Goal: Task Accomplishment & Management: Use online tool/utility

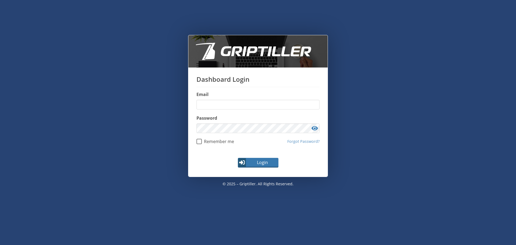
type input "**********"
click at [247, 161] on span "Login" at bounding box center [262, 162] width 31 height 6
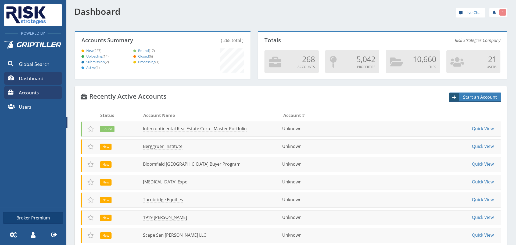
click at [31, 93] on span "Accounts" at bounding box center [29, 92] width 20 height 7
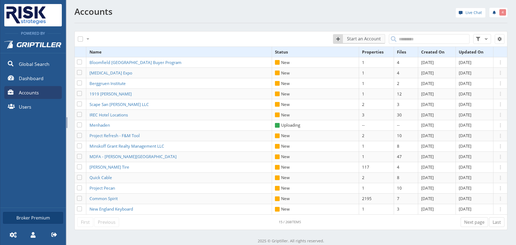
click at [340, 37] on button "Start an Account" at bounding box center [359, 39] width 52 height 10
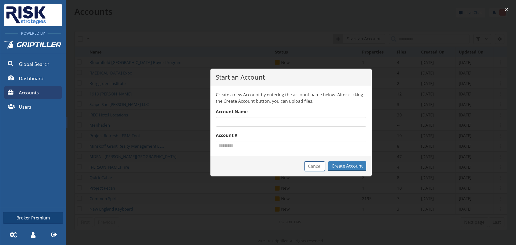
click at [312, 165] on button "Cancel" at bounding box center [314, 166] width 20 height 10
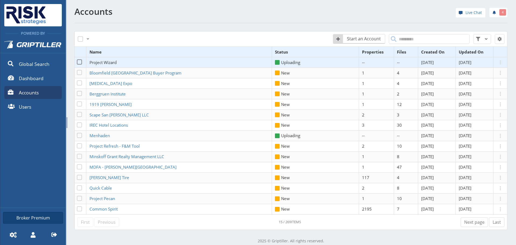
click at [109, 60] on span "Project Wizard" at bounding box center [102, 62] width 27 height 5
click at [108, 63] on span "Project Wizard" at bounding box center [102, 62] width 27 height 5
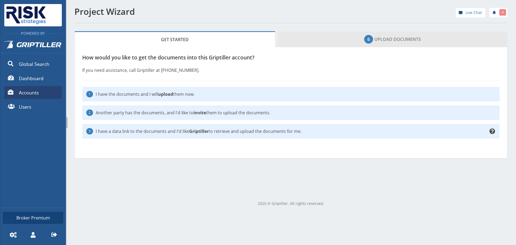
click at [333, 39] on link "6 Upload Documents" at bounding box center [393, 39] width 230 height 16
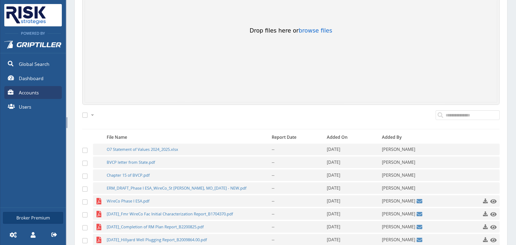
scroll to position [143, 0]
